Goal: Task Accomplishment & Management: Manage account settings

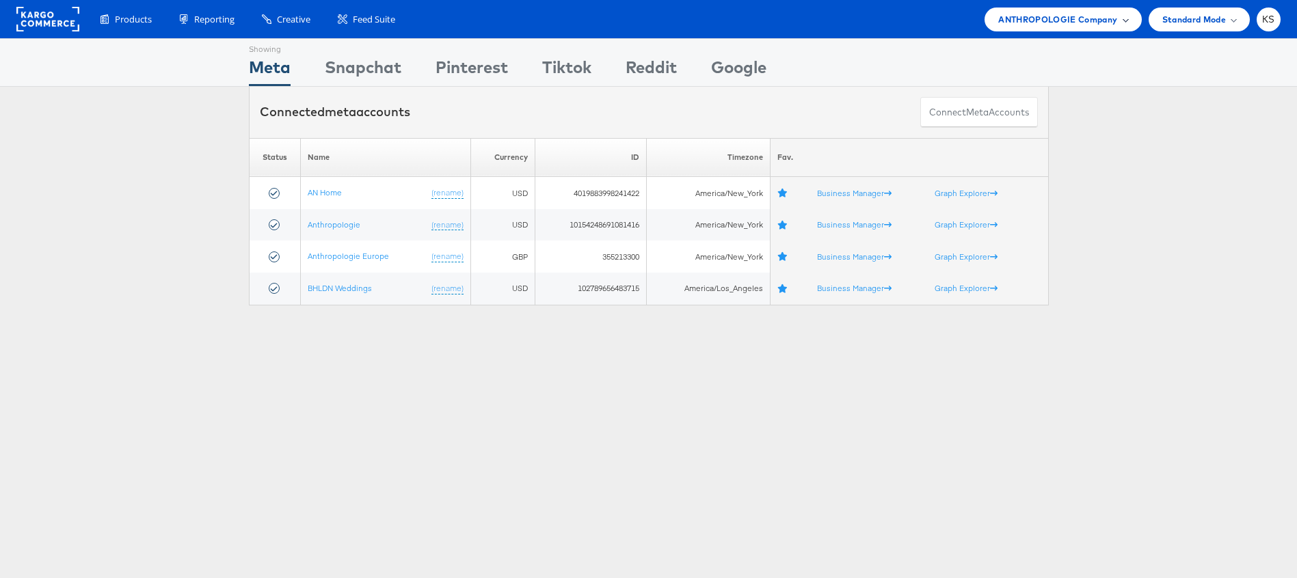
click at [1037, 16] on span "ANTHROPOLOGIE Company" at bounding box center [1057, 19] width 119 height 14
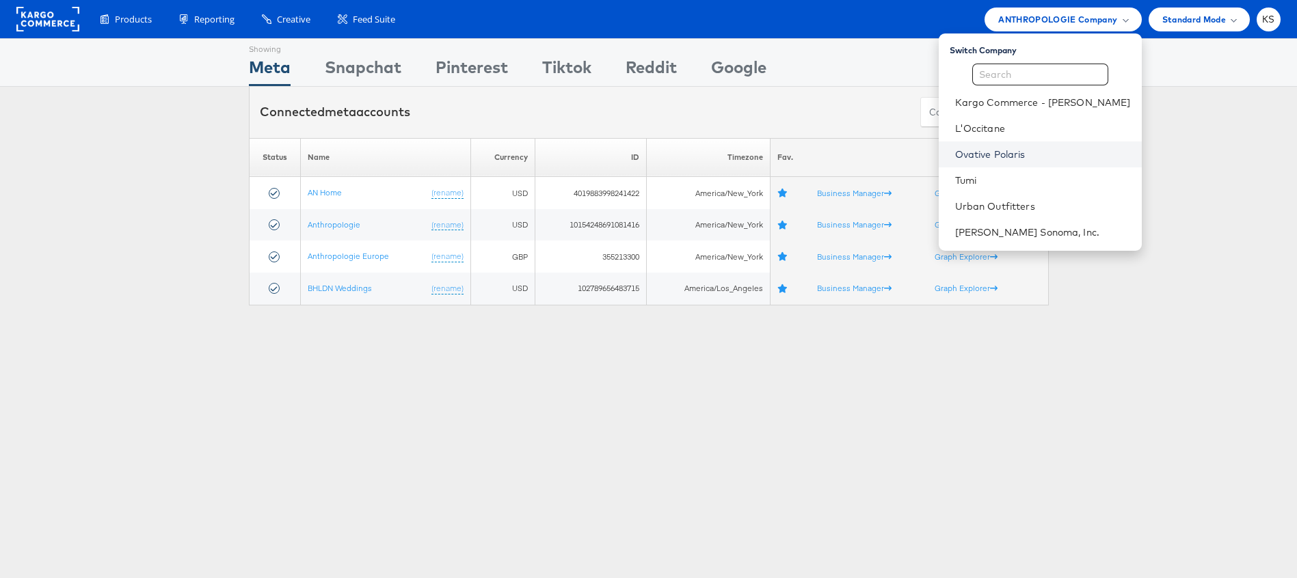
click at [1019, 154] on link "Ovative Polaris" at bounding box center [1043, 155] width 176 height 14
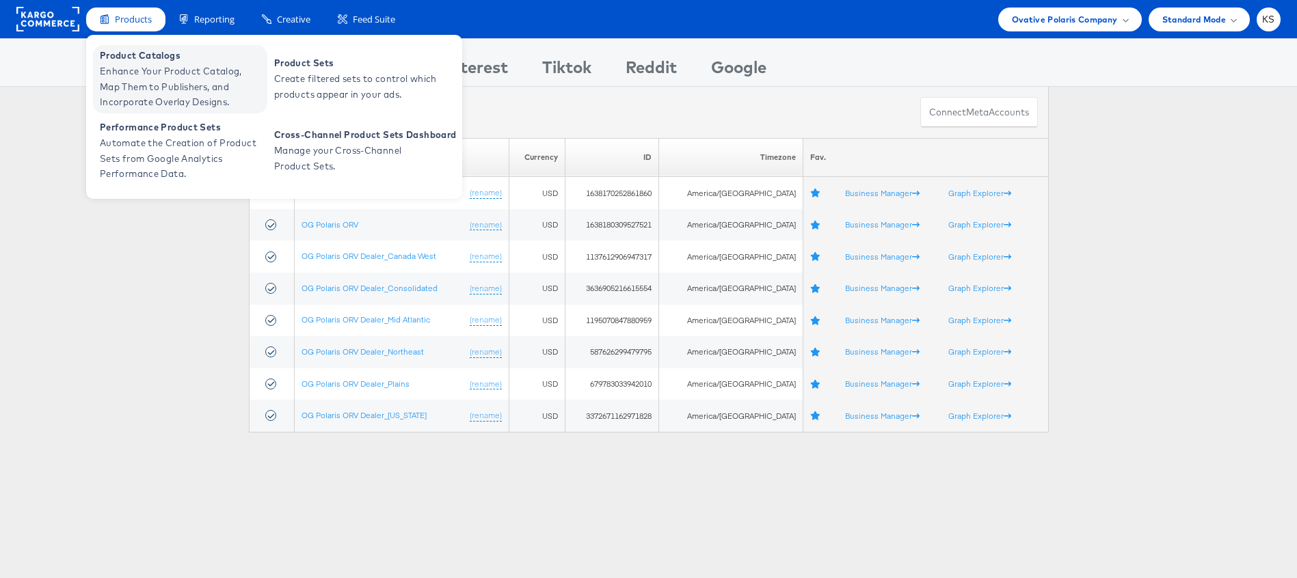
click at [143, 68] on span "Enhance Your Product Catalog, Map Them to Publishers, and Incorporate Overlay D…" at bounding box center [182, 87] width 164 height 46
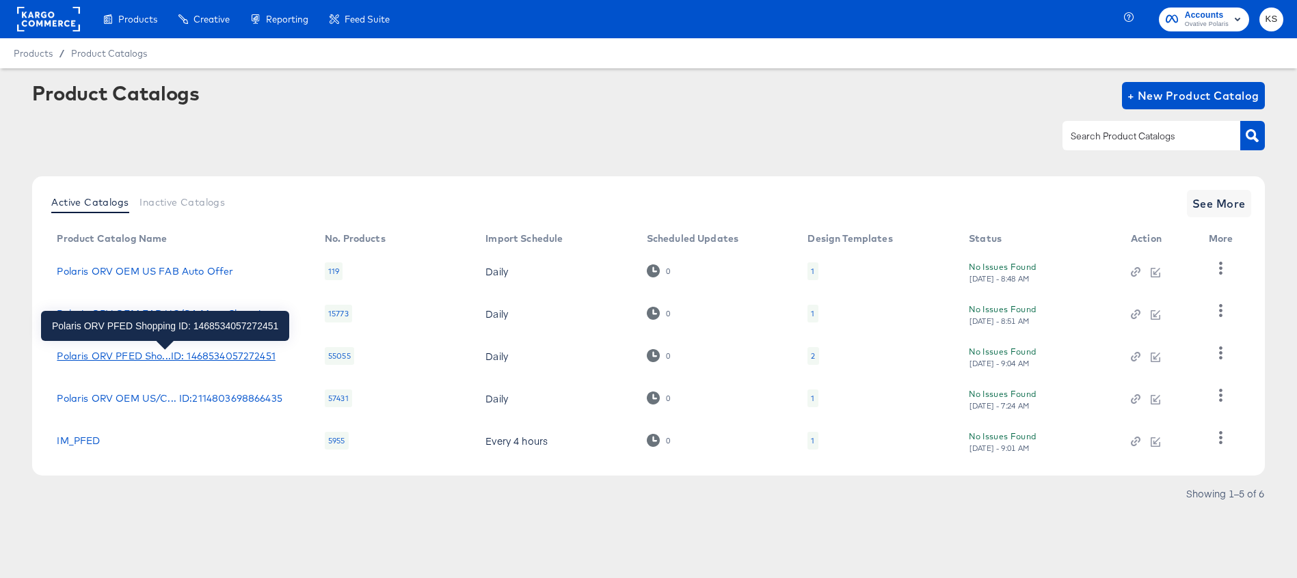
click at [215, 355] on div "Polaris ORV PFED Sho...ID: 1468534057272451" at bounding box center [166, 356] width 218 height 11
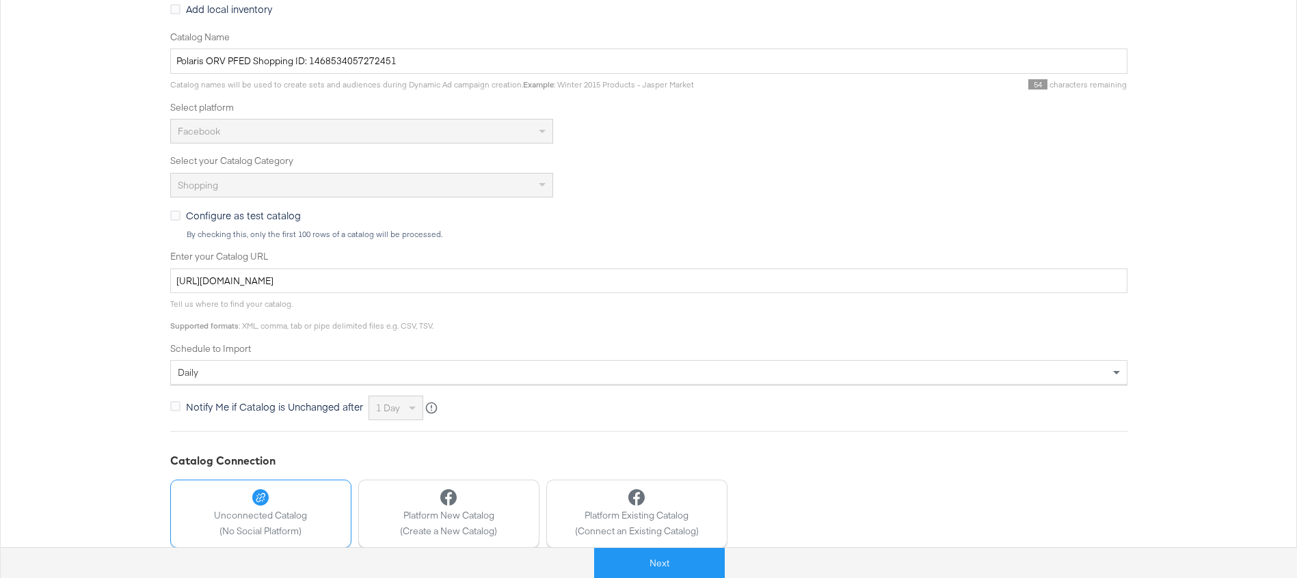
scroll to position [161, 0]
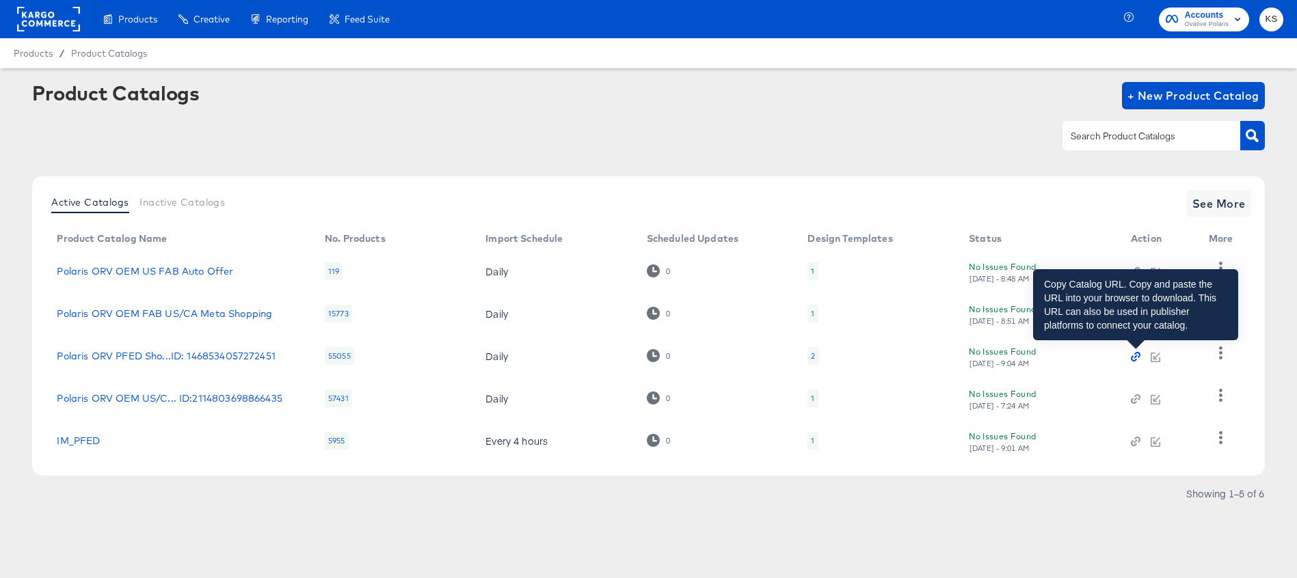
click at [1133, 359] on icon "button" at bounding box center [1136, 357] width 10 height 10
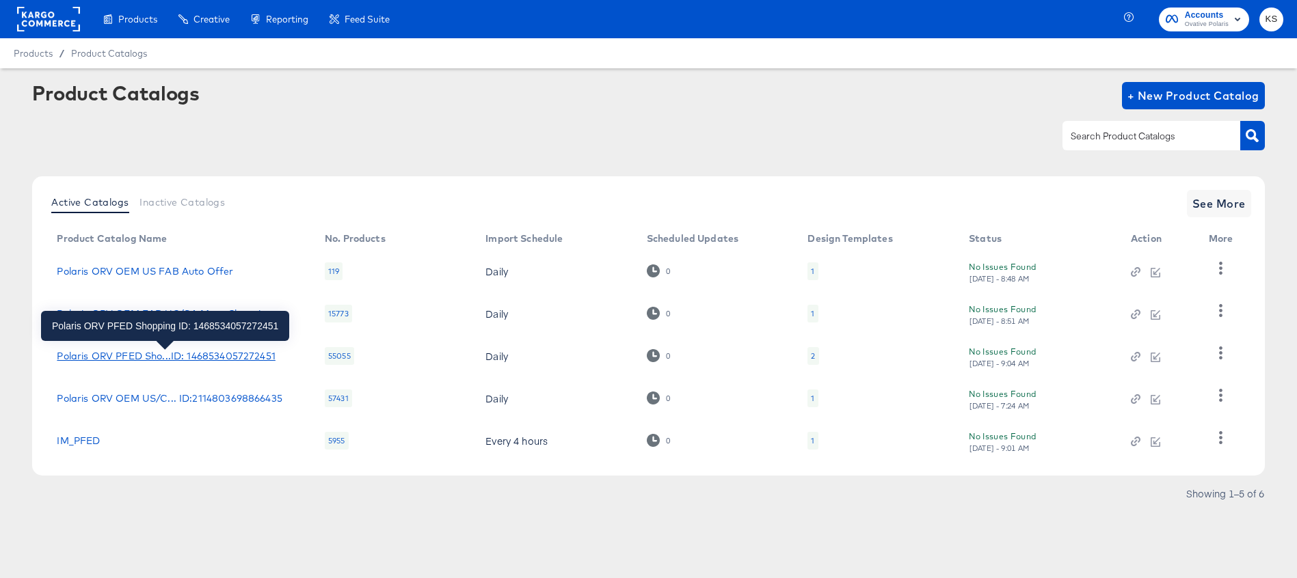
click at [158, 354] on div "Polaris ORV PFED Sho...ID: 1468534057272451" at bounding box center [166, 356] width 218 height 11
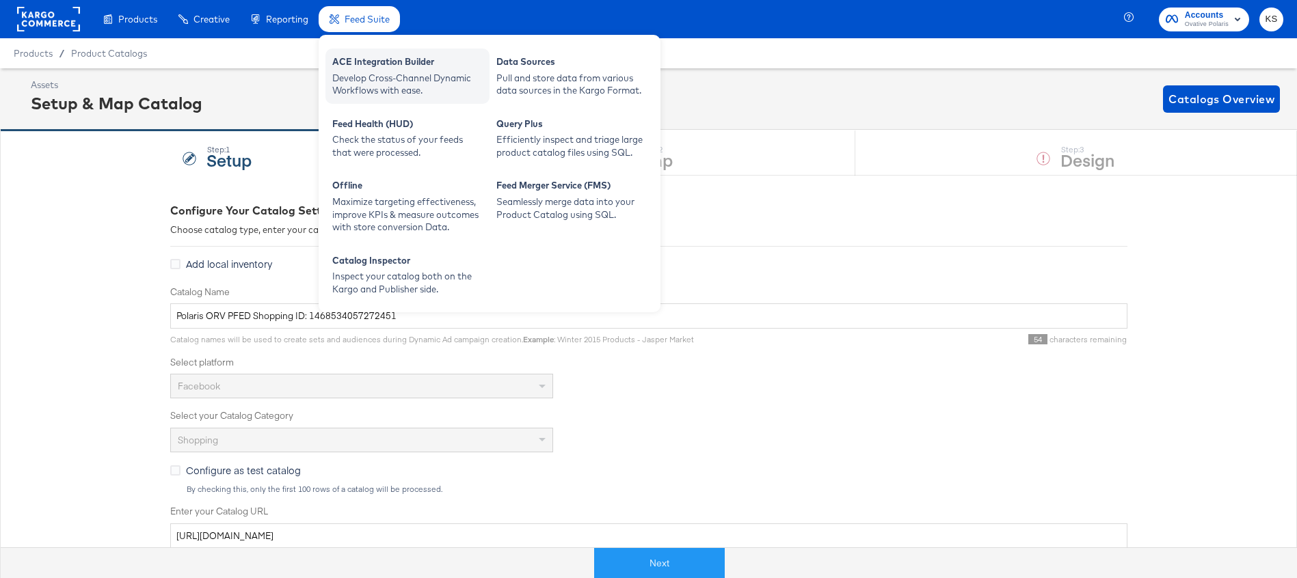
click at [358, 83] on div "Develop Cross-Channel Dynamic Workflows with ease." at bounding box center [407, 84] width 150 height 25
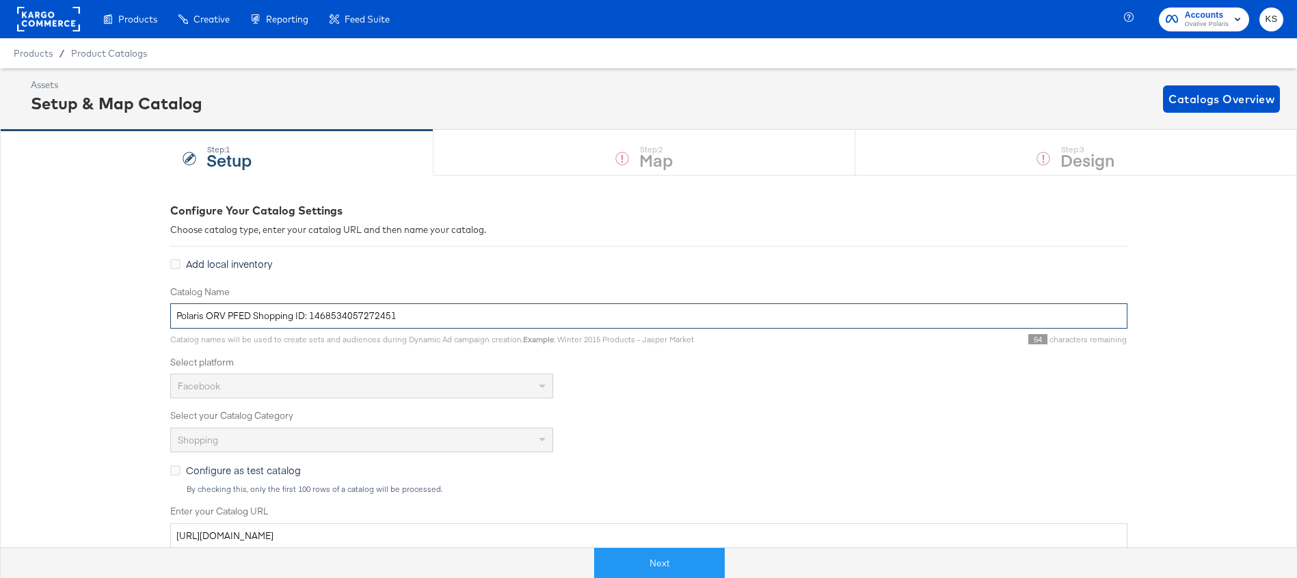
click at [357, 317] on input "Polaris ORV PFED Shopping ID: 1468534057272451" at bounding box center [648, 316] width 957 height 25
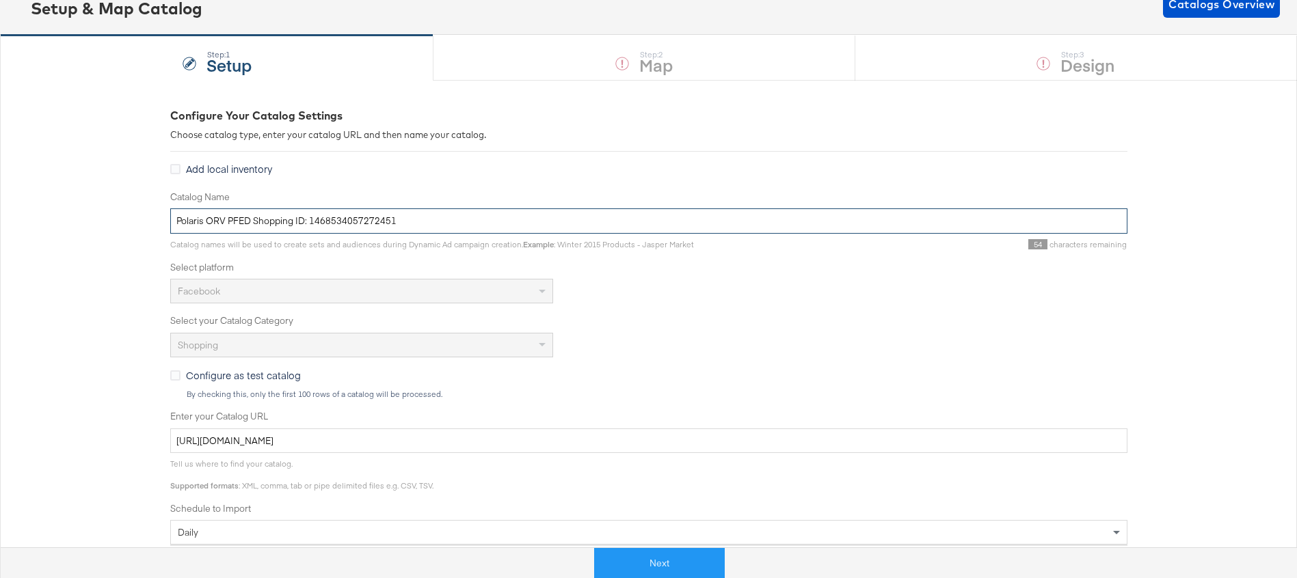
scroll to position [340, 0]
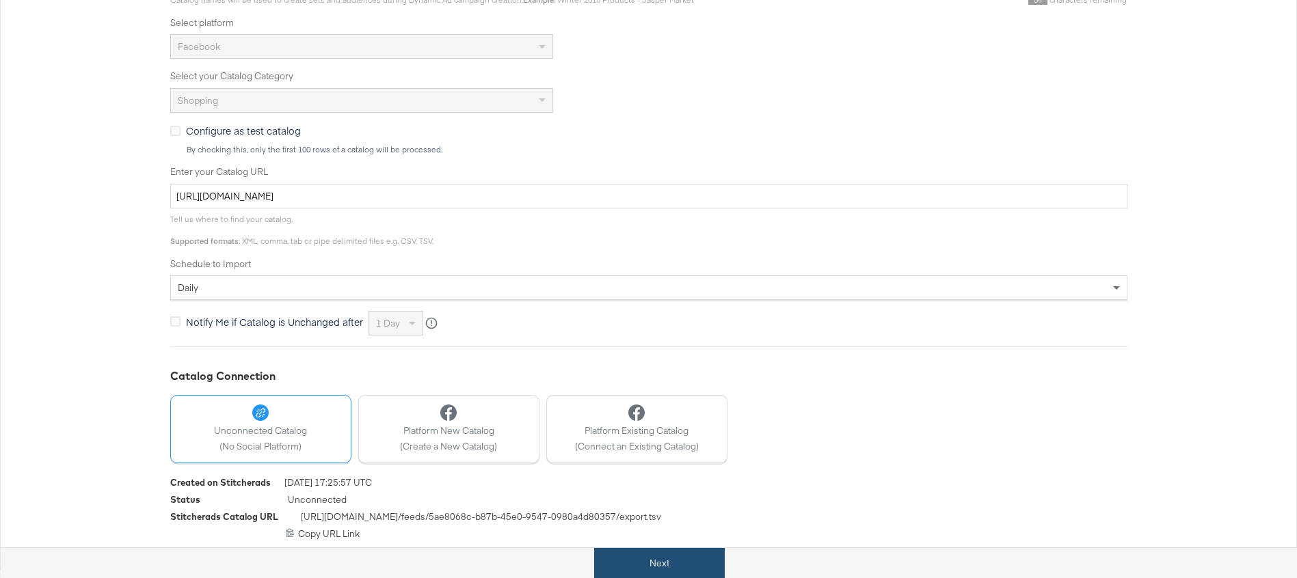
click at [611, 563] on button "Next" at bounding box center [659, 563] width 131 height 31
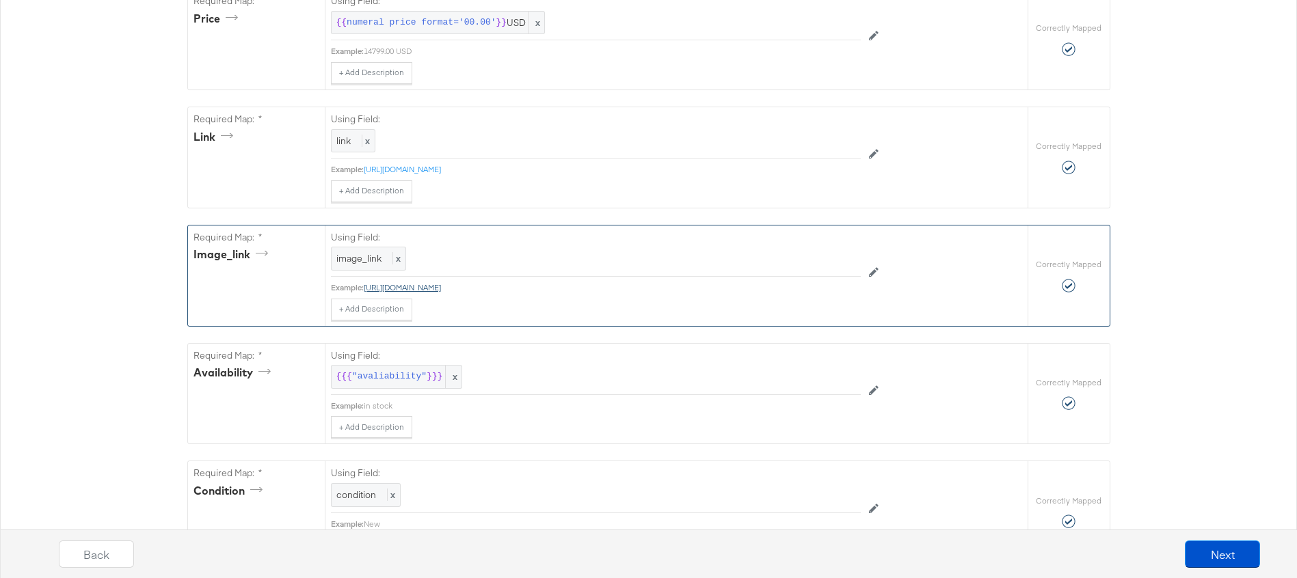
scroll to position [792, 0]
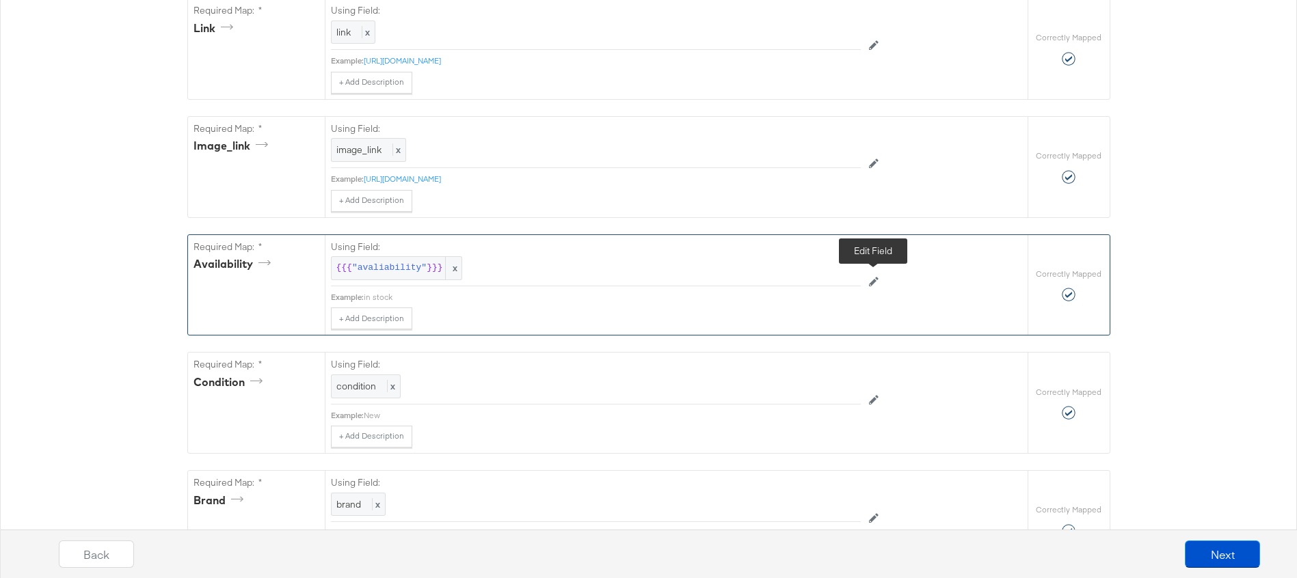
click at [868, 282] on button at bounding box center [874, 282] width 26 height 22
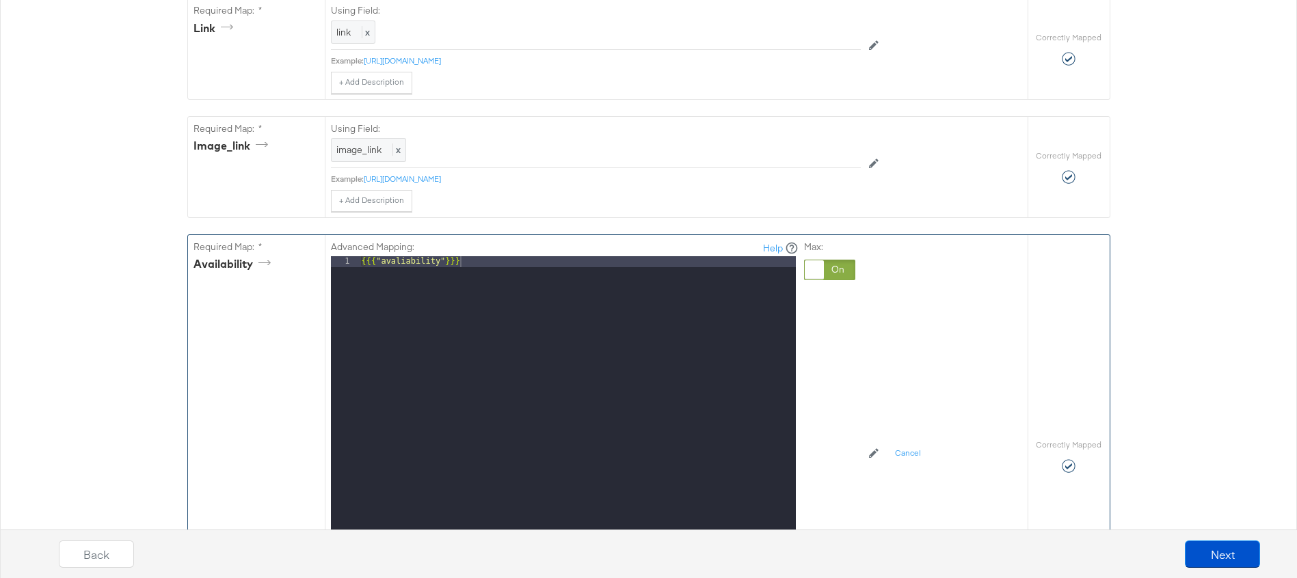
click at [397, 261] on div "{{{ "avaliability" }}}" at bounding box center [577, 438] width 437 height 364
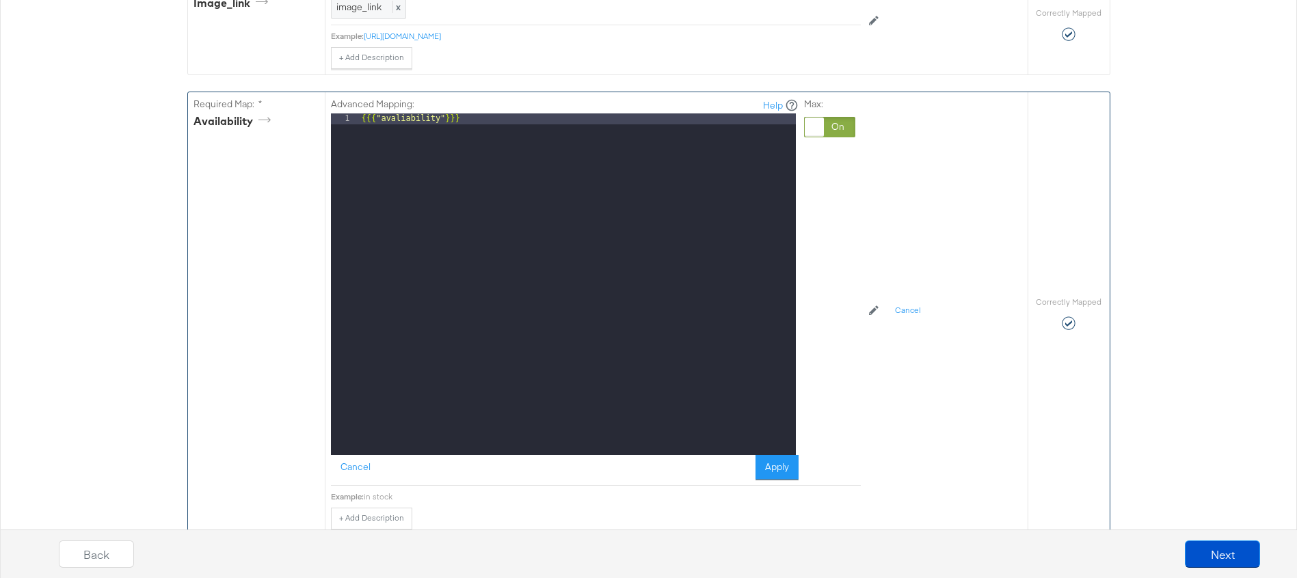
scroll to position [927, 0]
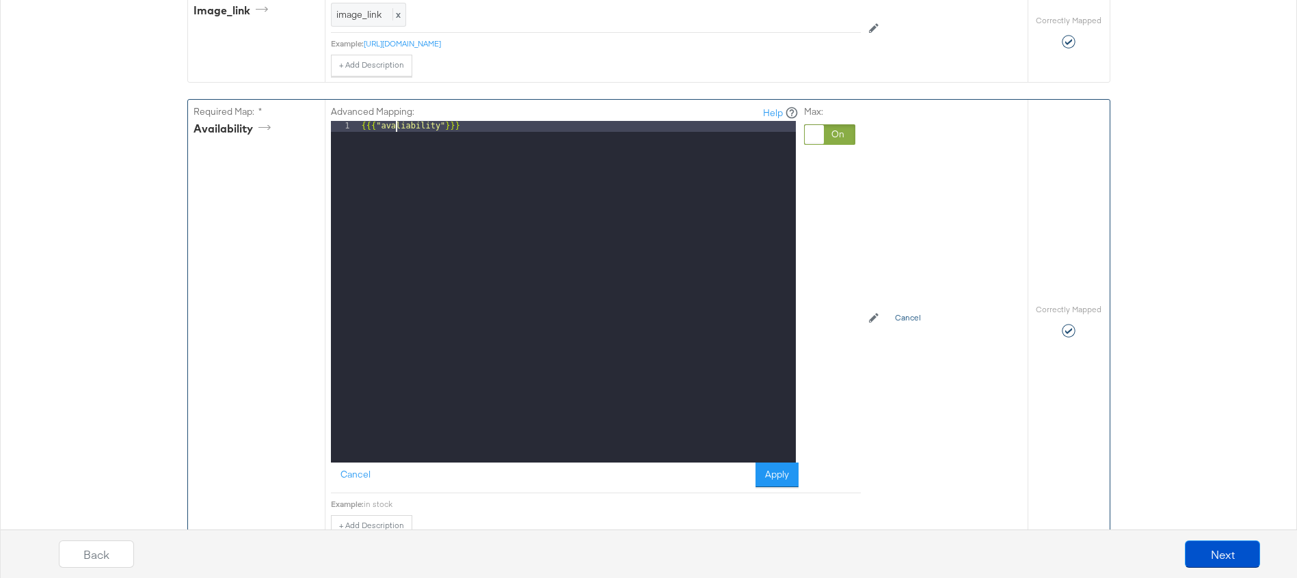
click at [911, 318] on button "Cancel" at bounding box center [908, 319] width 42 height 22
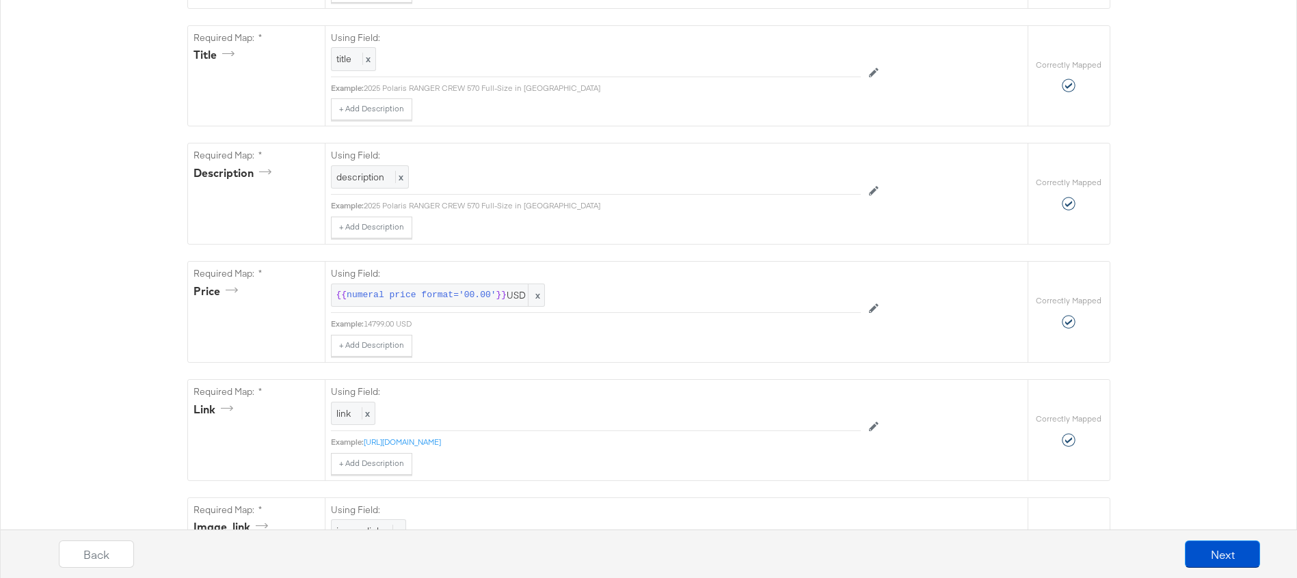
scroll to position [0, 0]
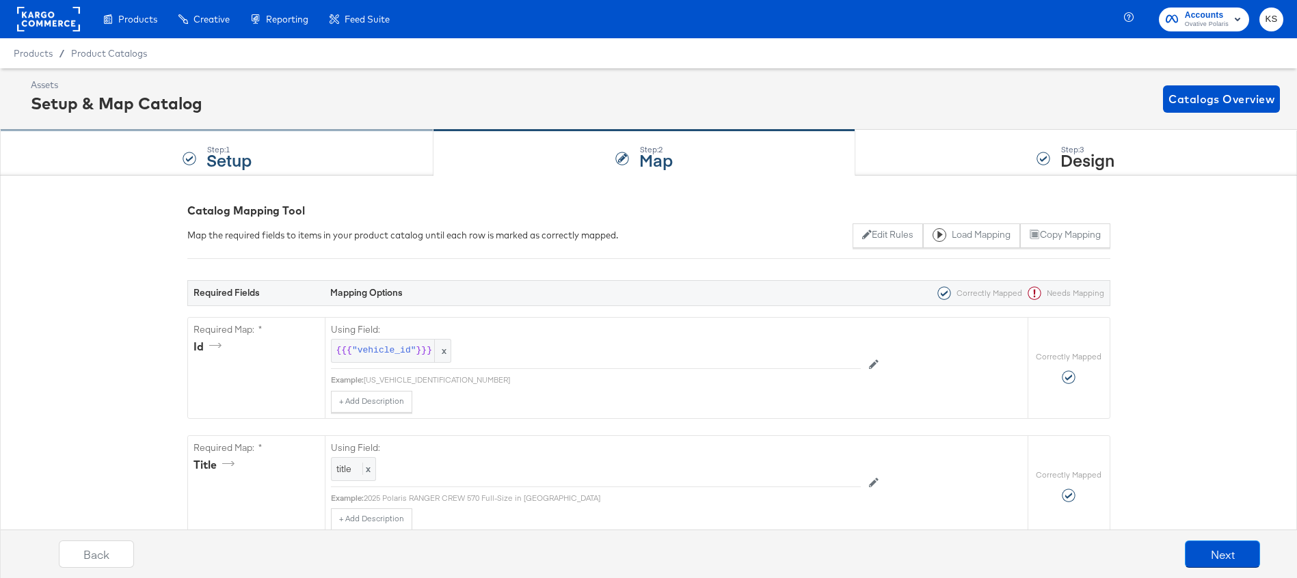
click at [336, 144] on div "Step: 1 Setup" at bounding box center [216, 153] width 433 height 45
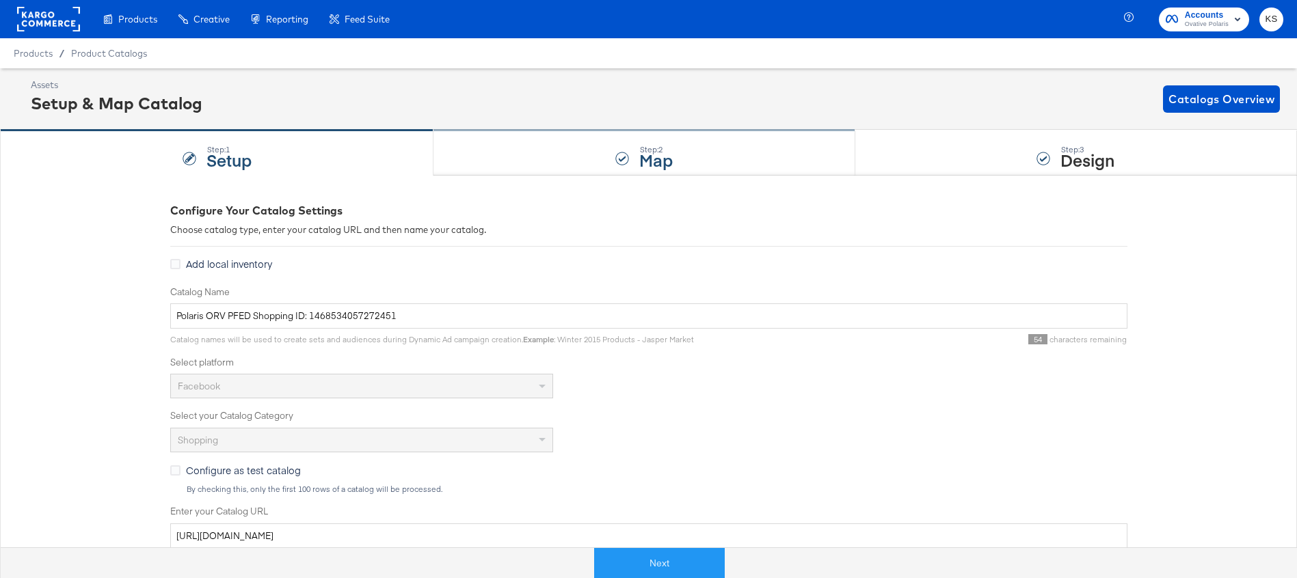
click at [640, 167] on strong "Map" at bounding box center [655, 159] width 33 height 23
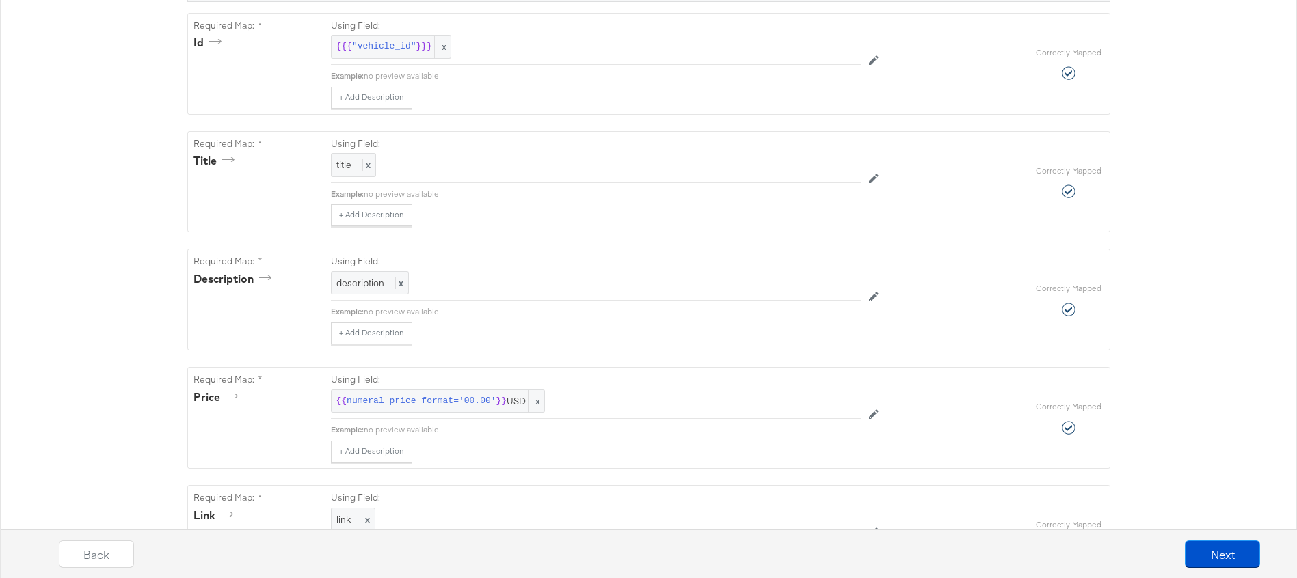
scroll to position [768, 0]
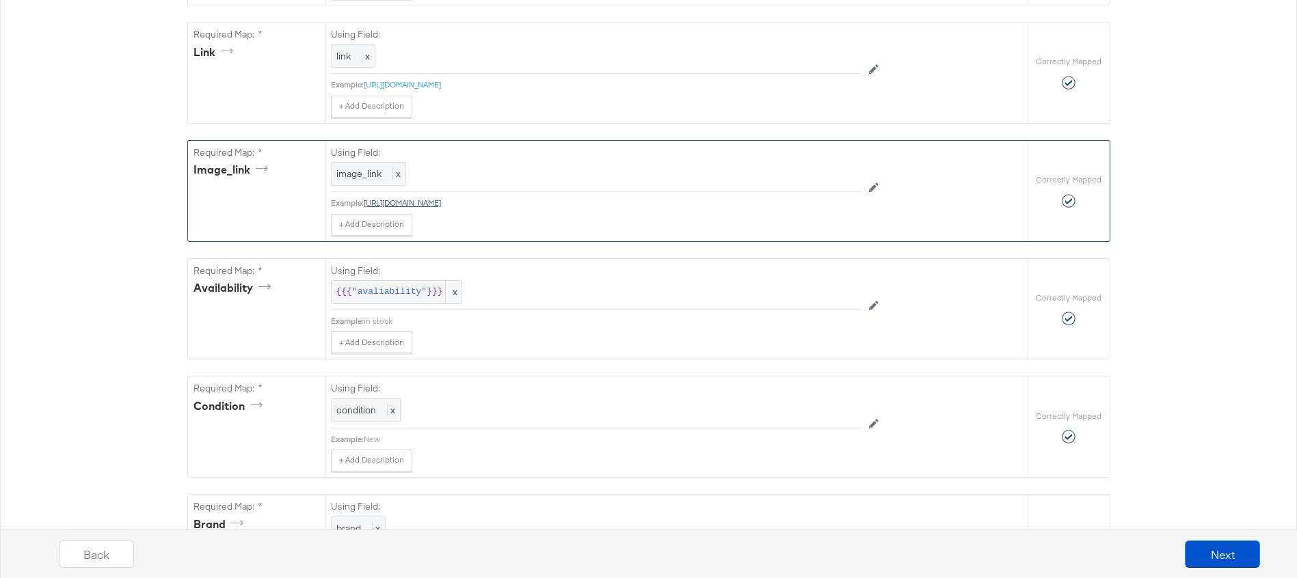
click at [441, 200] on link "https://cdn1.polaris.com/globalassets/ranger/2025/model/vehicle-cards/rgr-my25-…" at bounding box center [402, 203] width 77 height 10
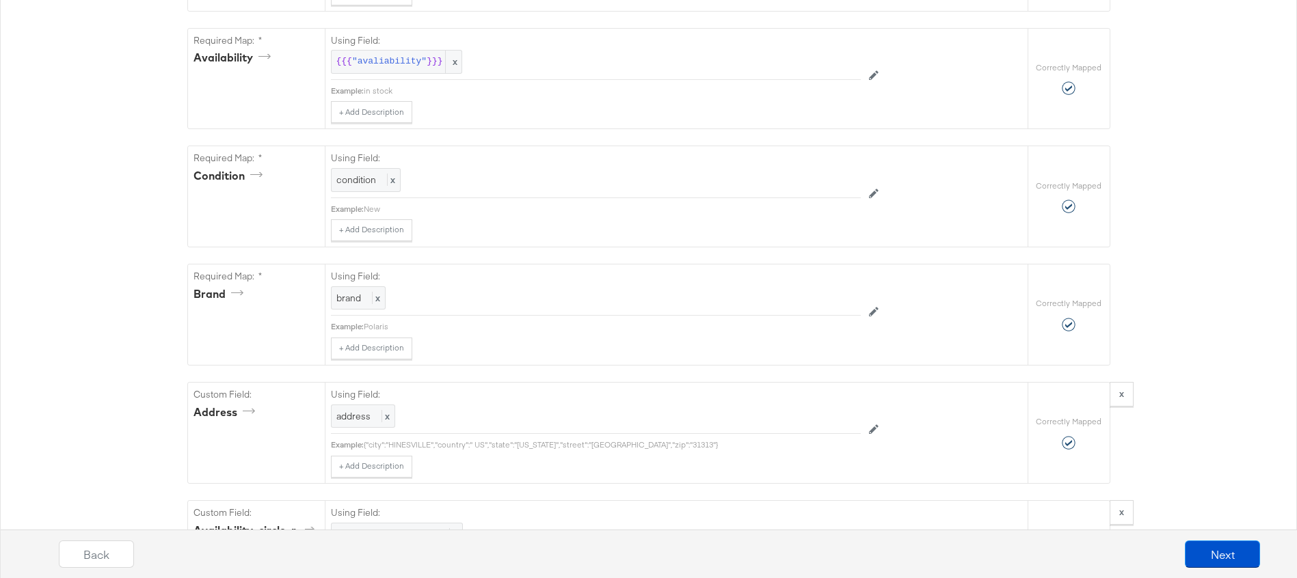
scroll to position [0, 0]
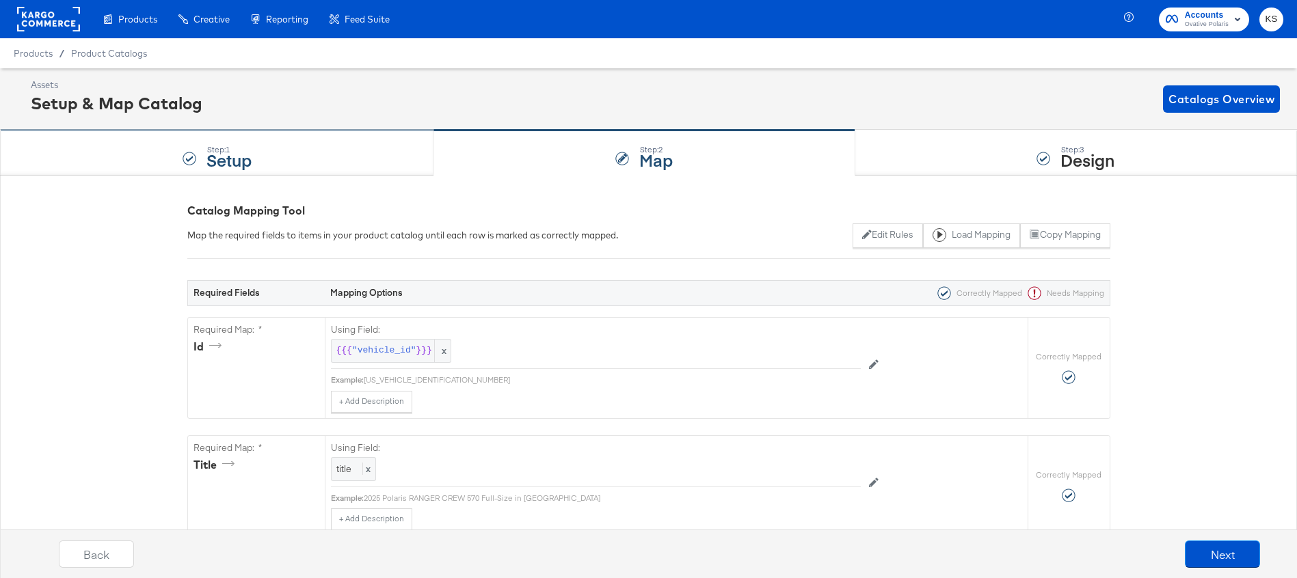
click at [278, 148] on div "Step: 1 Setup" at bounding box center [216, 153] width 433 height 45
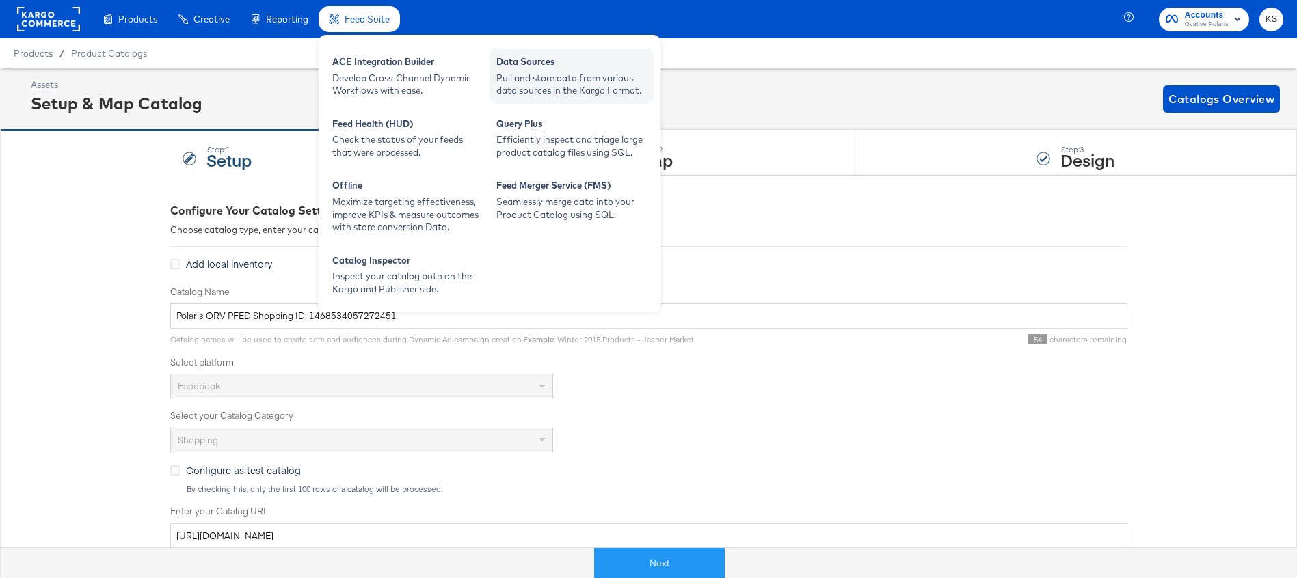
click at [550, 72] on div "Pull and store data from various data sources in the Kargo Format." at bounding box center [571, 84] width 150 height 25
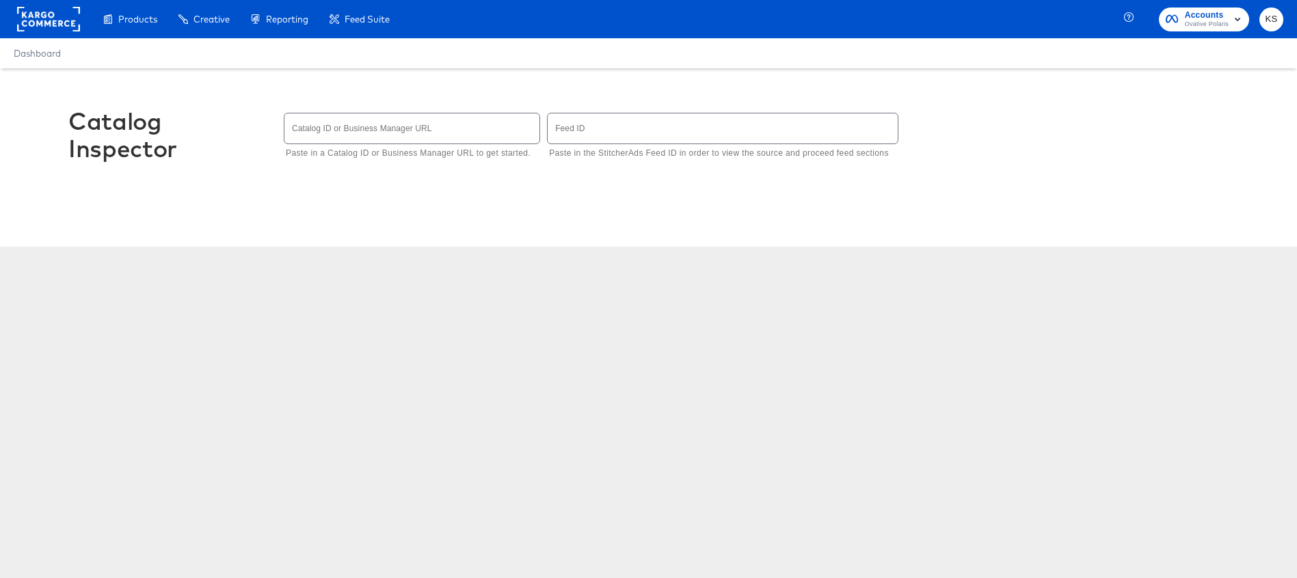
click at [499, 135] on input "text" at bounding box center [411, 127] width 255 height 29
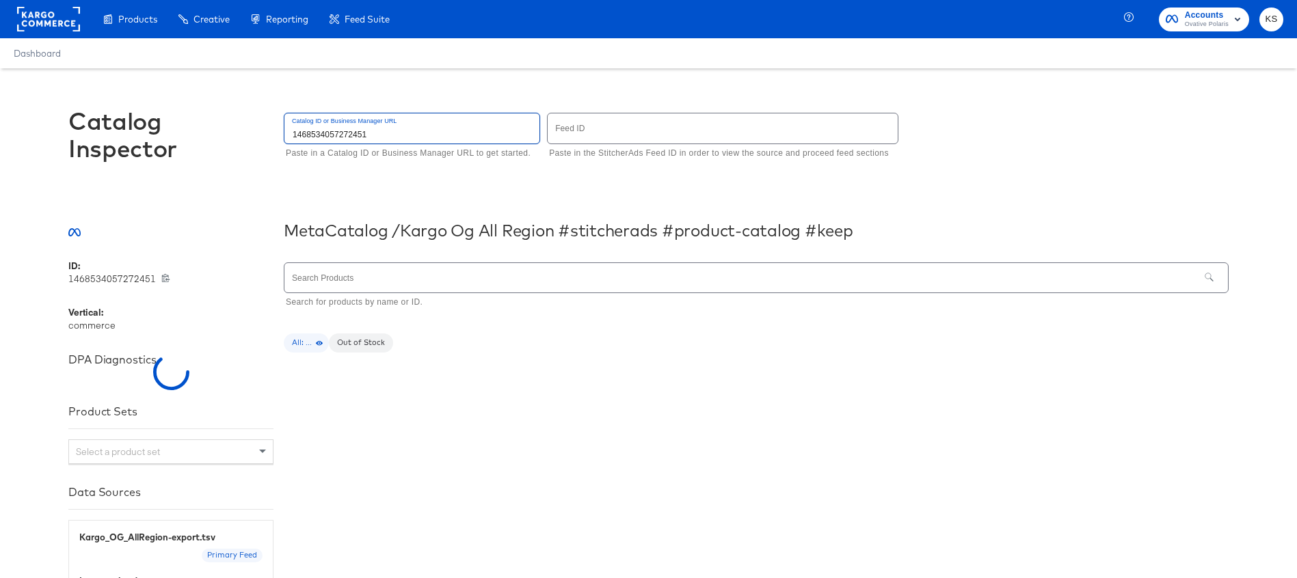
type input "1468534057272451"
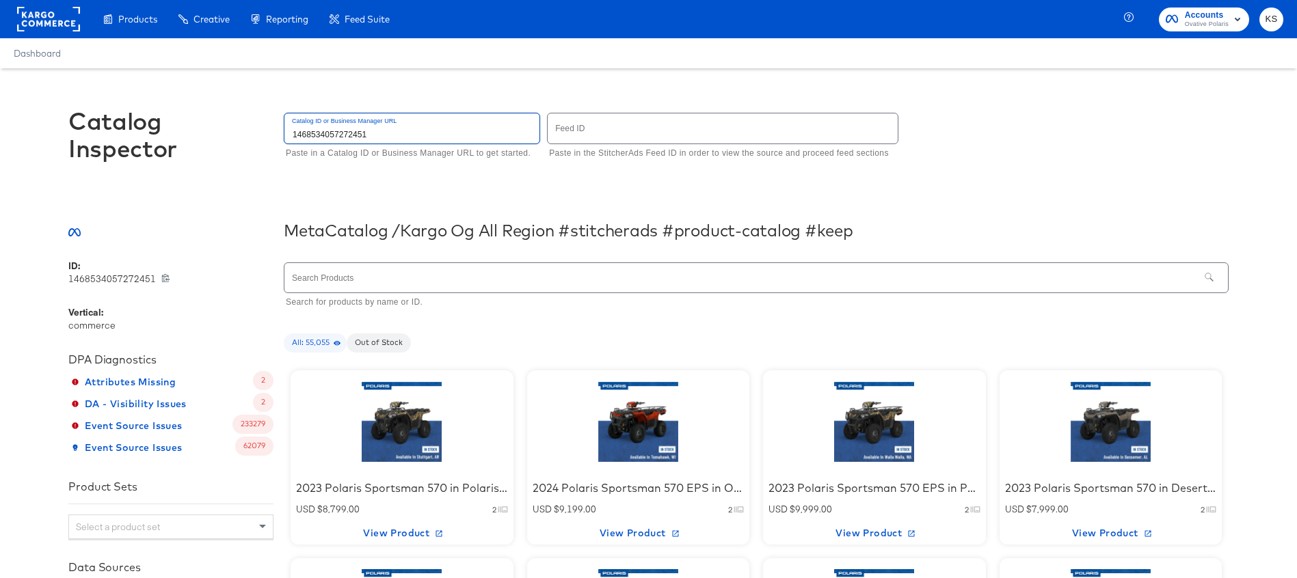
click at [772, 133] on input "text" at bounding box center [723, 127] width 350 height 29
type input "6155"
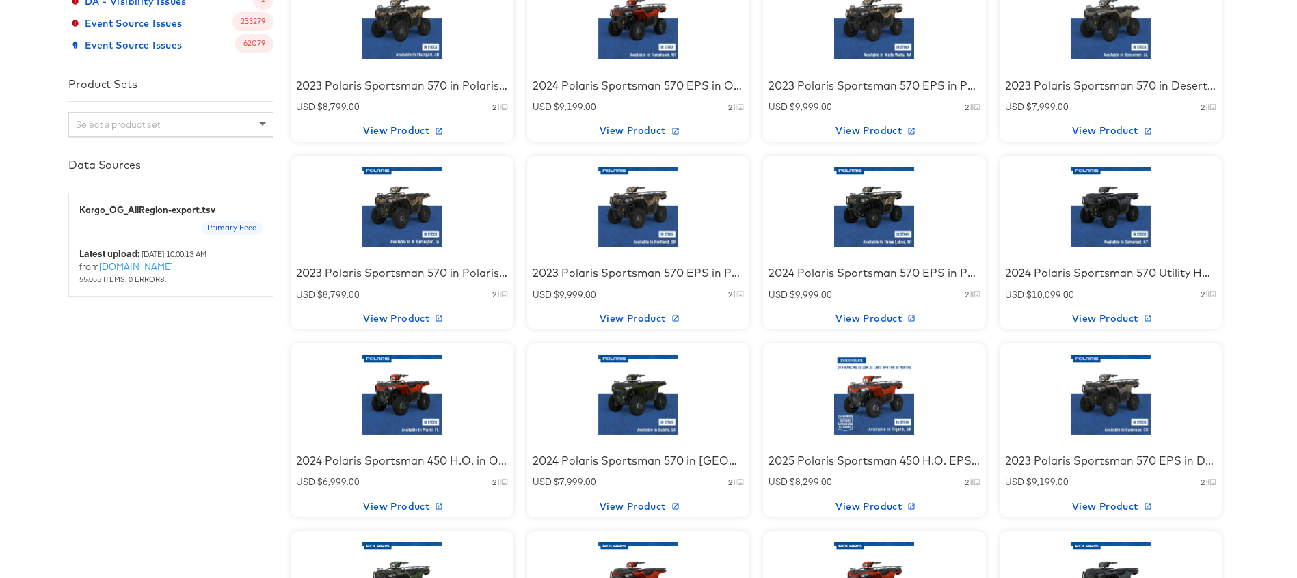
scroll to position [655, 0]
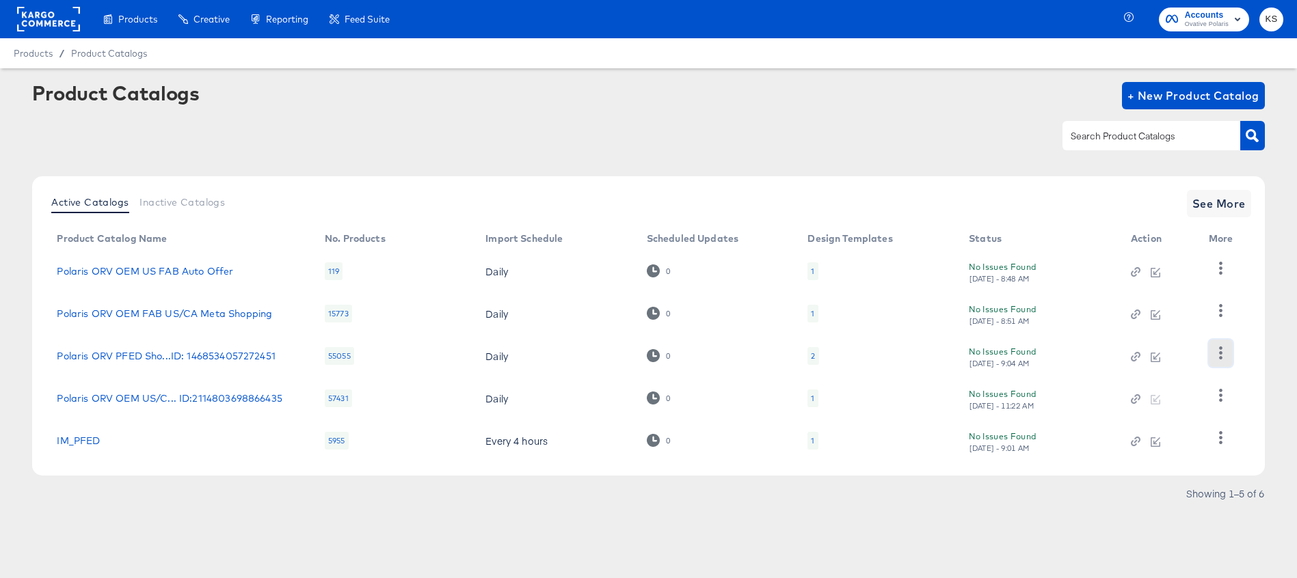
click at [1223, 356] on icon "button" at bounding box center [1220, 353] width 13 height 13
click at [1154, 405] on div "HUD Checks (Internal)" at bounding box center [1164, 403] width 137 height 22
